Goal: Information Seeking & Learning: Find specific fact

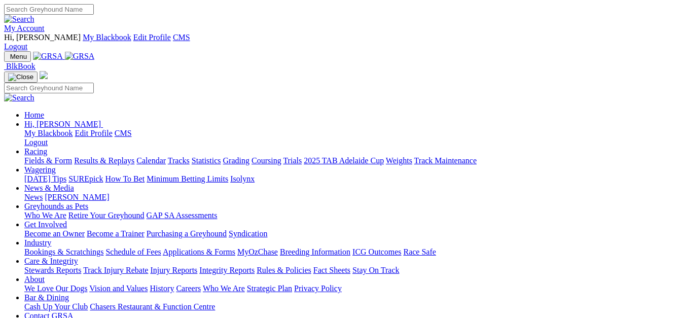
click at [115, 156] on link "Results & Replays" at bounding box center [104, 160] width 60 height 9
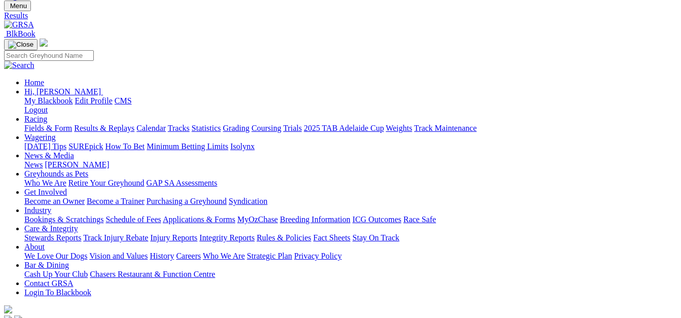
scroll to position [101, 0]
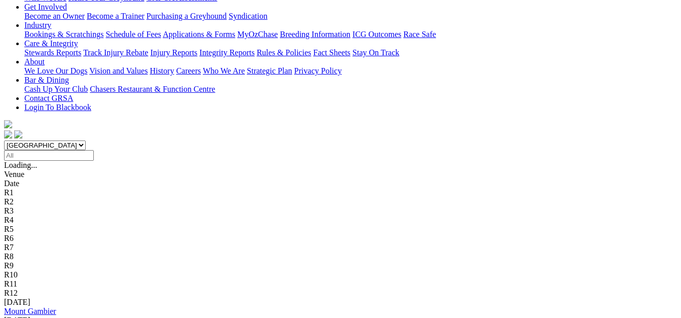
scroll to position [254, 0]
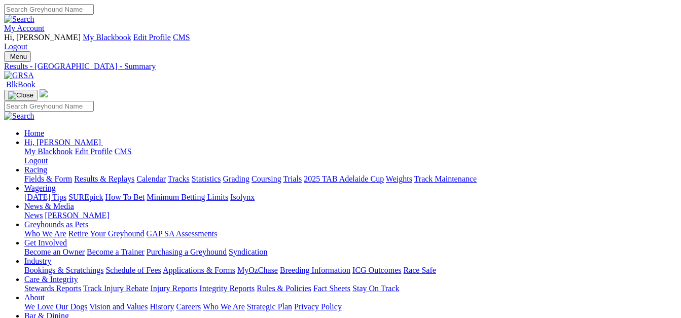
click at [58, 175] on link "Fields & Form" at bounding box center [48, 179] width 48 height 9
click at [125, 175] on link "Results & Replays" at bounding box center [104, 179] width 60 height 9
type input "[DATE]"
